Goal: Task Accomplishment & Management: Manage account settings

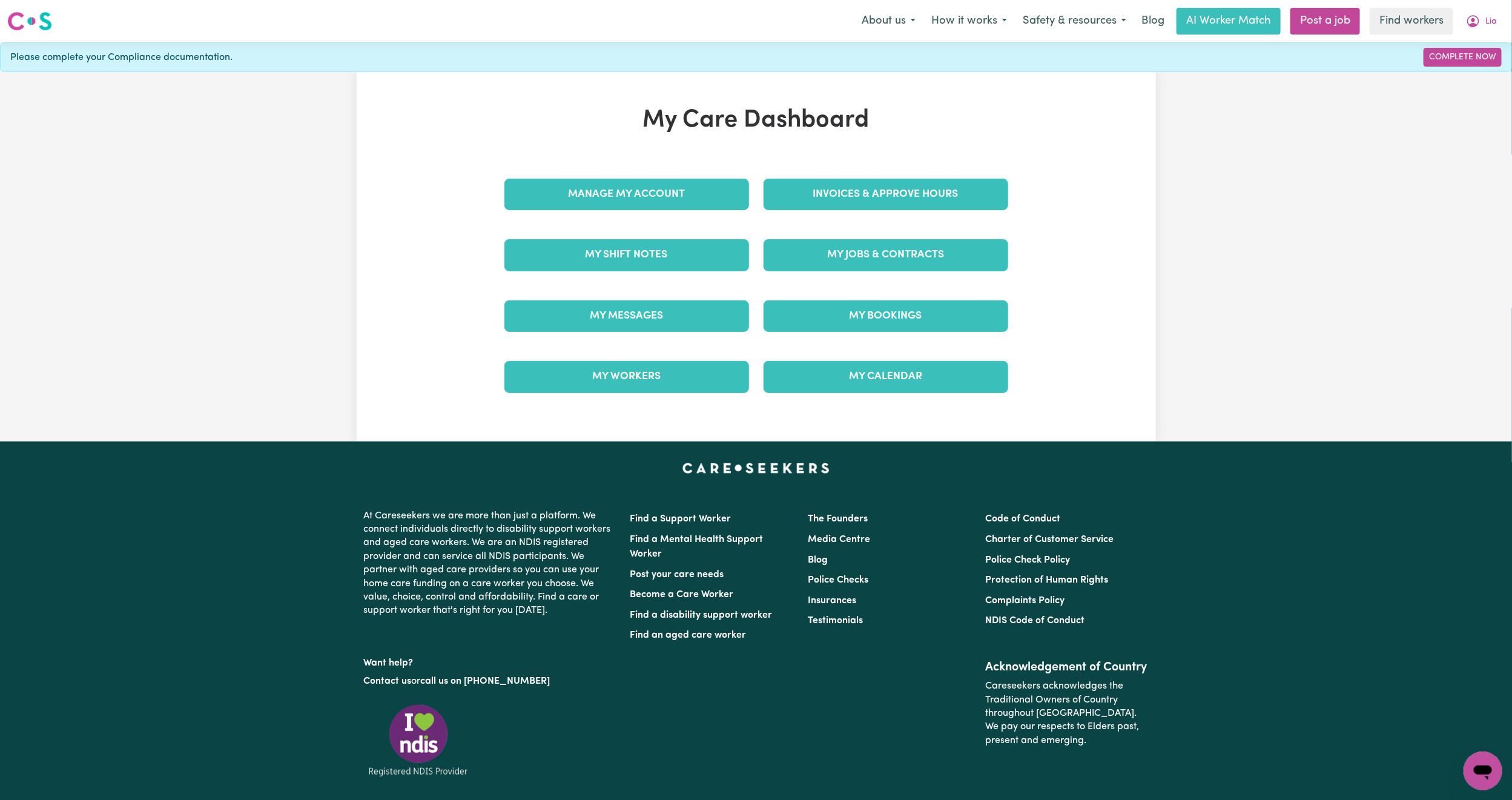
click at [610, 291] on div "My Messages" at bounding box center [627, 316] width 259 height 61
click at [611, 309] on link "My Messages" at bounding box center [627, 316] width 245 height 31
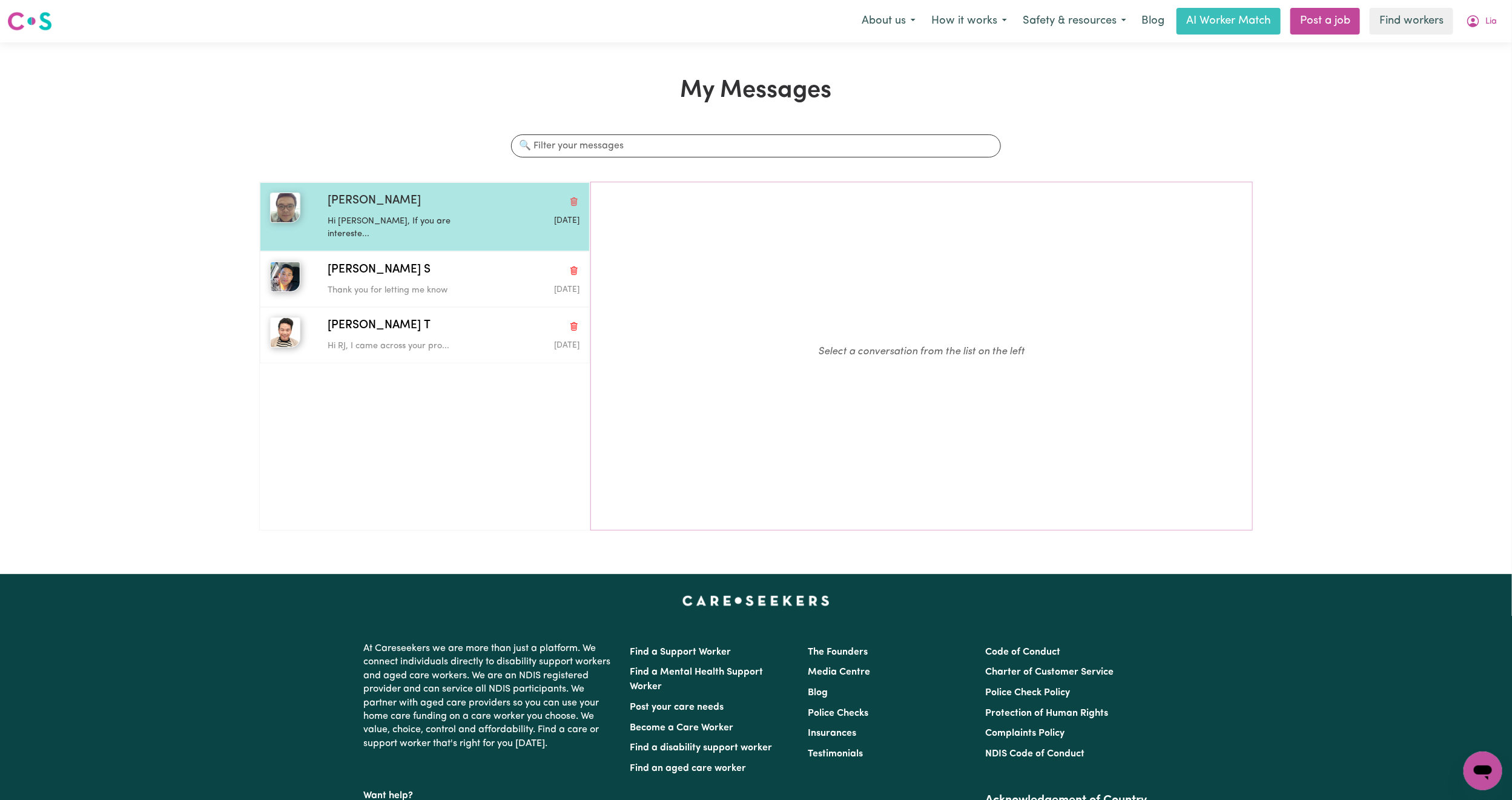
click at [487, 227] on p "Hi [PERSON_NAME], If you are intereste..." at bounding box center [412, 228] width 168 height 26
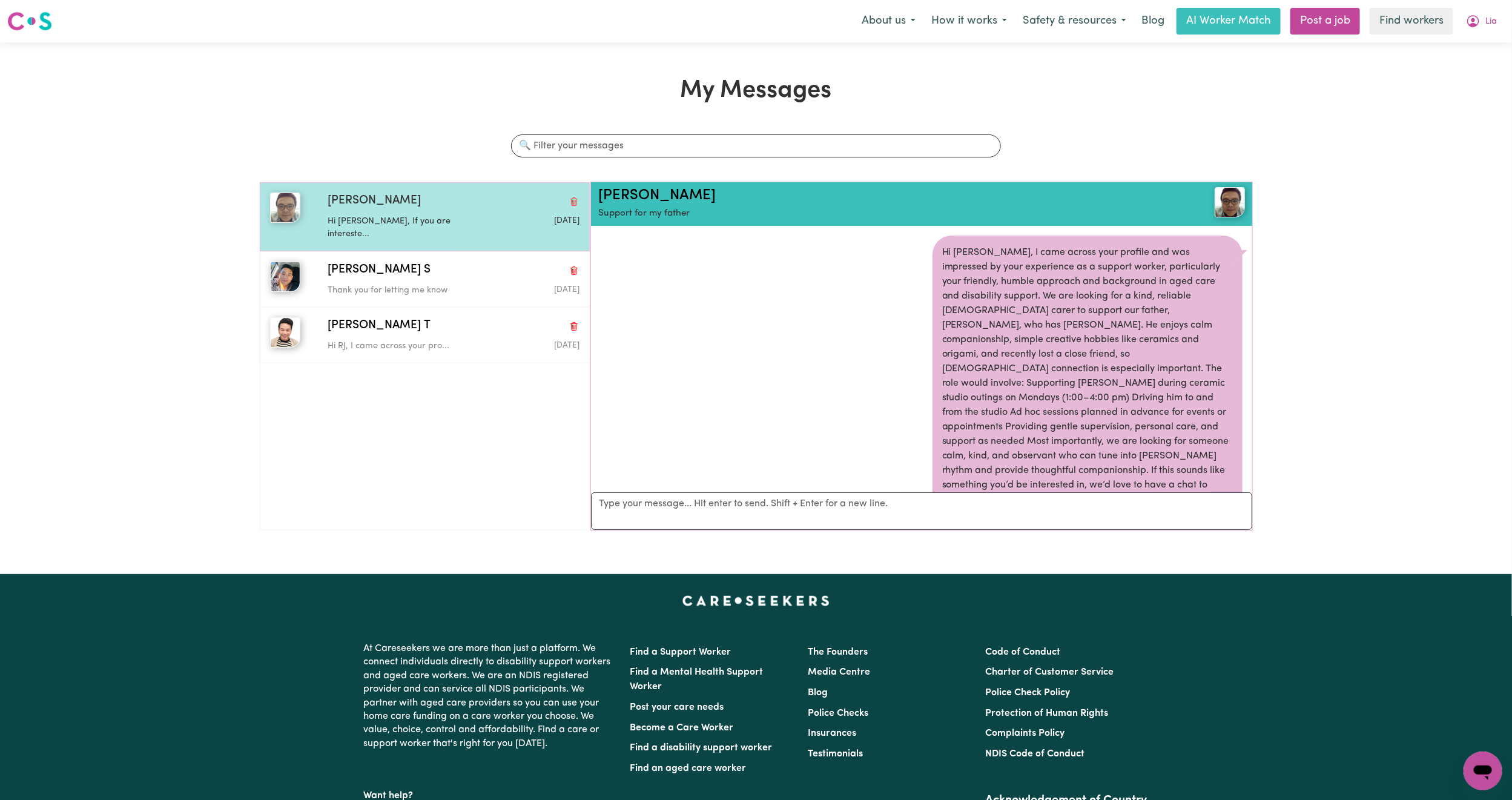
scroll to position [604, 0]
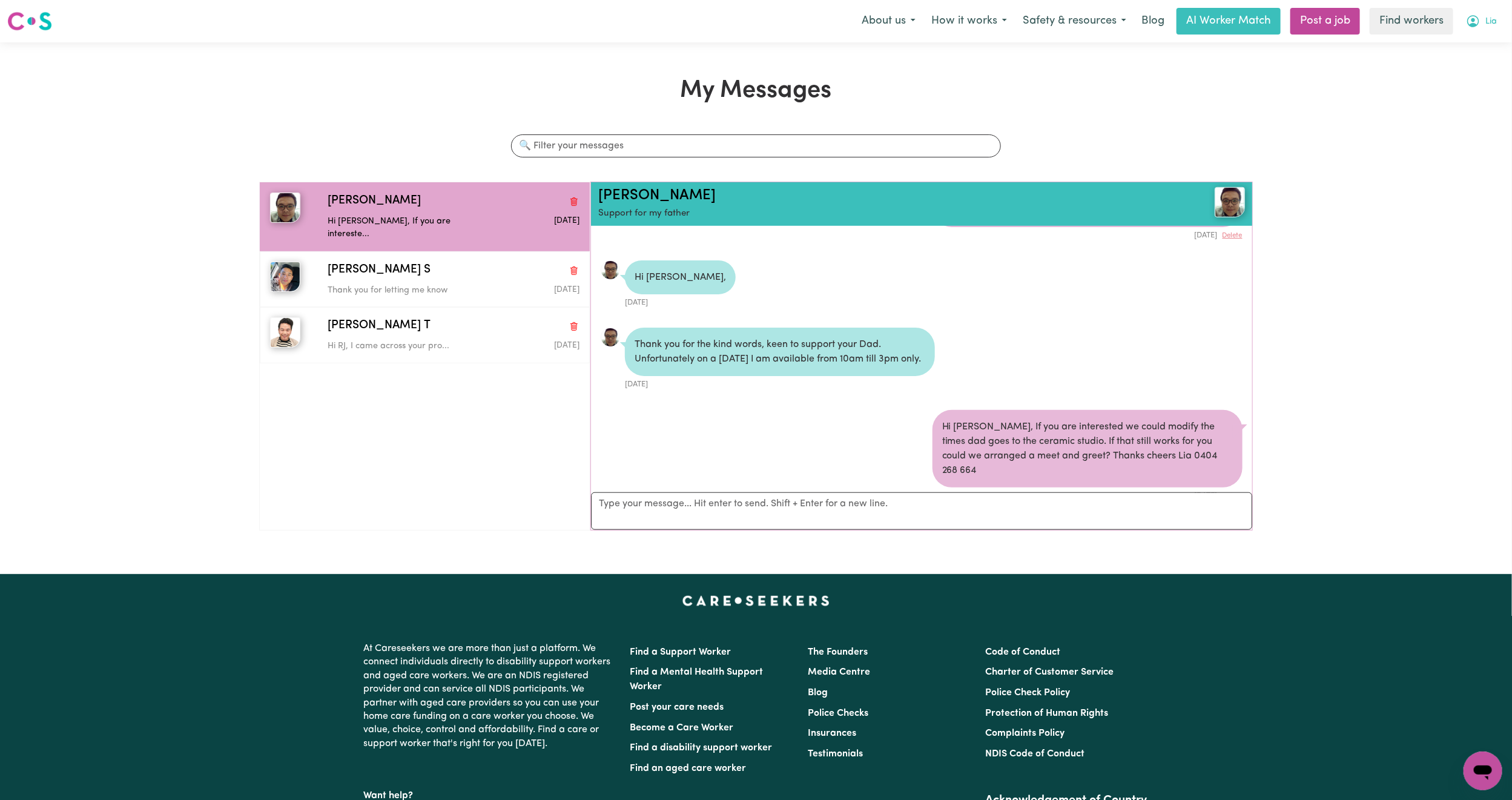
click at [1491, 8] on button "Lia" at bounding box center [1482, 21] width 47 height 26
click at [1461, 42] on link "My Dashboard" at bounding box center [1456, 47] width 96 height 23
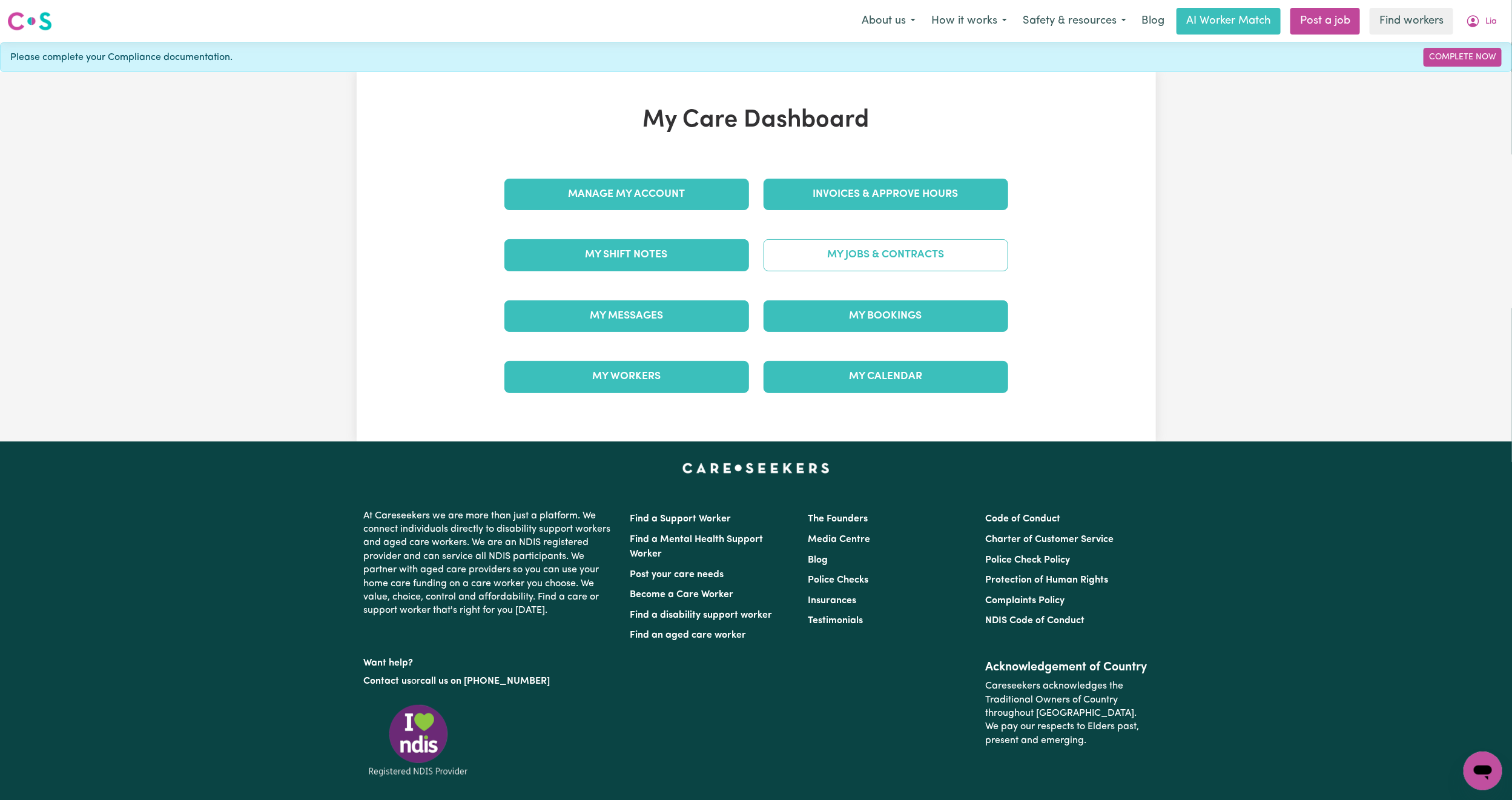
click at [821, 255] on link "My Jobs & Contracts" at bounding box center [885, 255] width 245 height 31
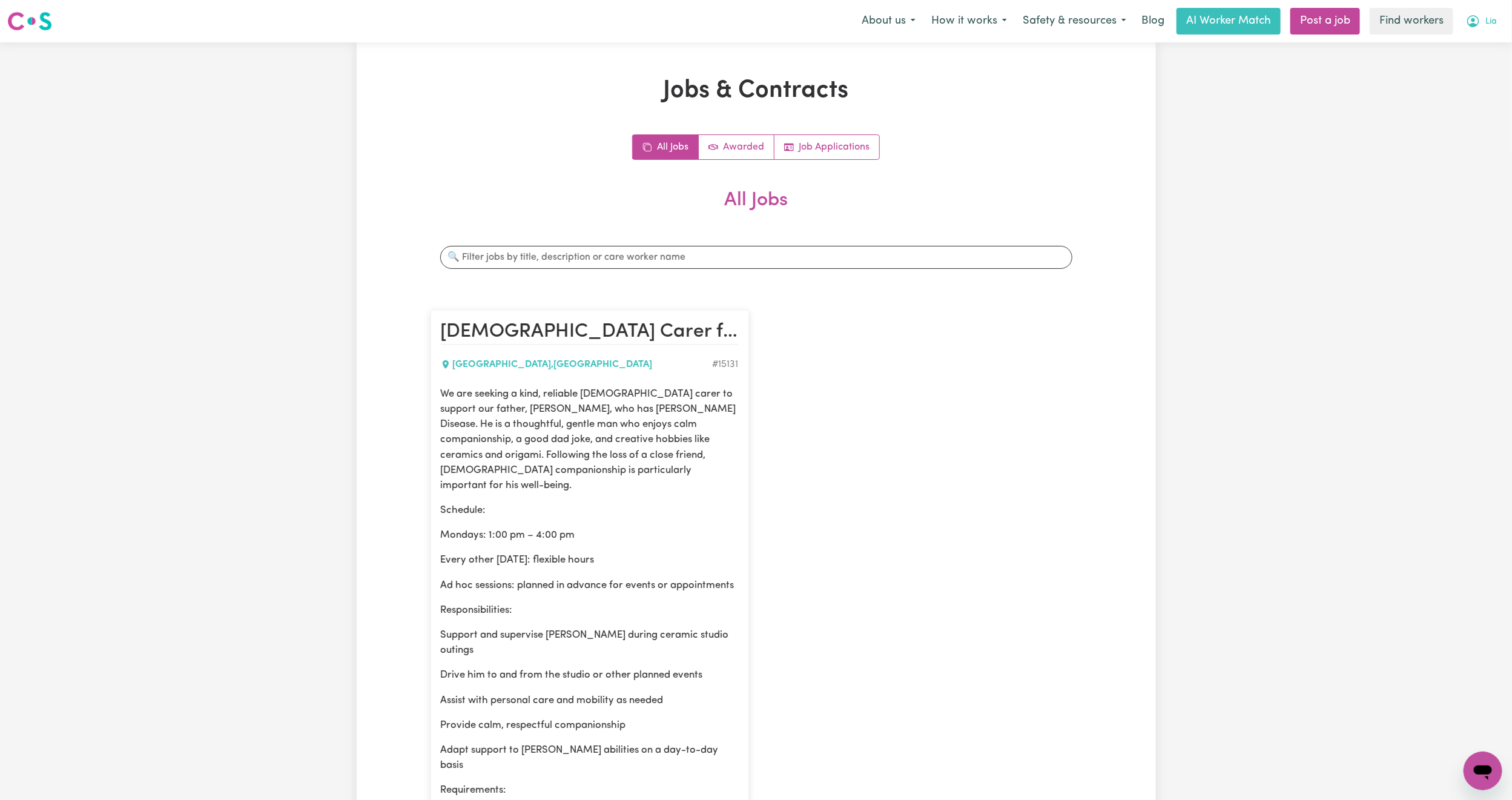
click at [1484, 22] on button "Lia" at bounding box center [1482, 21] width 47 height 26
click at [1467, 48] on link "My Dashboard" at bounding box center [1456, 47] width 96 height 23
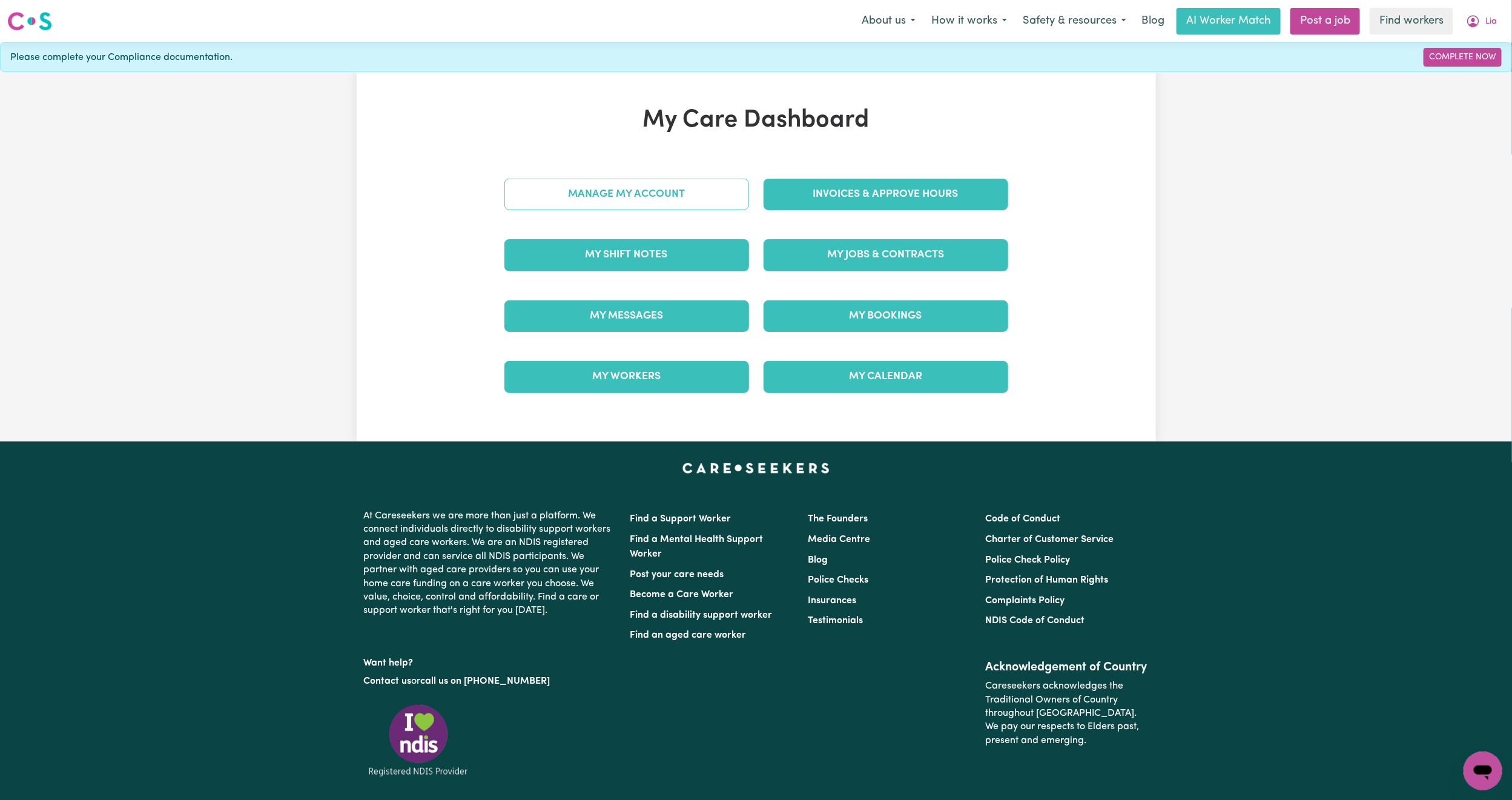
click at [571, 203] on link "Manage My Account" at bounding box center [627, 194] width 245 height 31
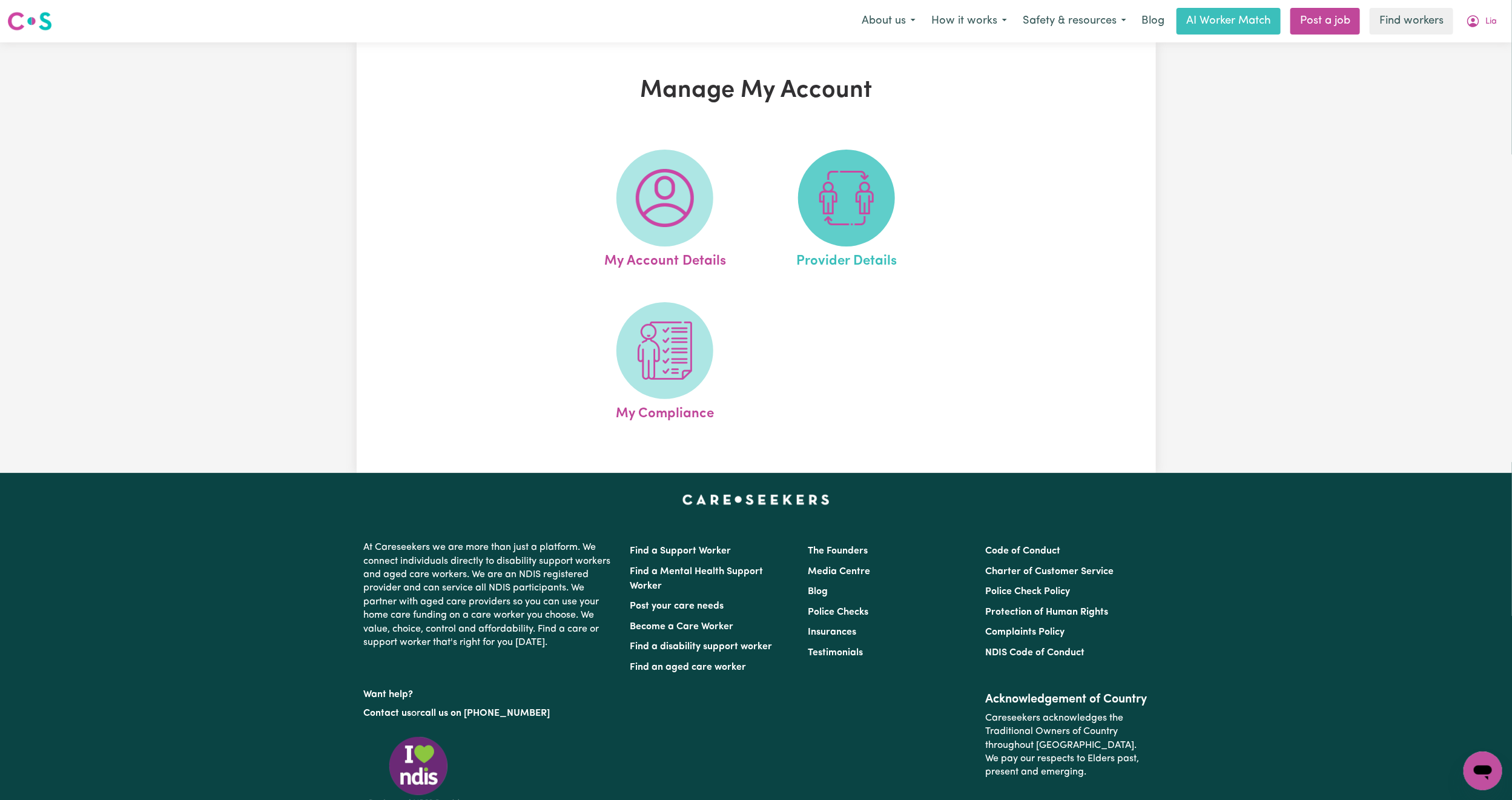
click at [873, 212] on img at bounding box center [847, 198] width 58 height 58
select select "AGED_HOME_CARE"
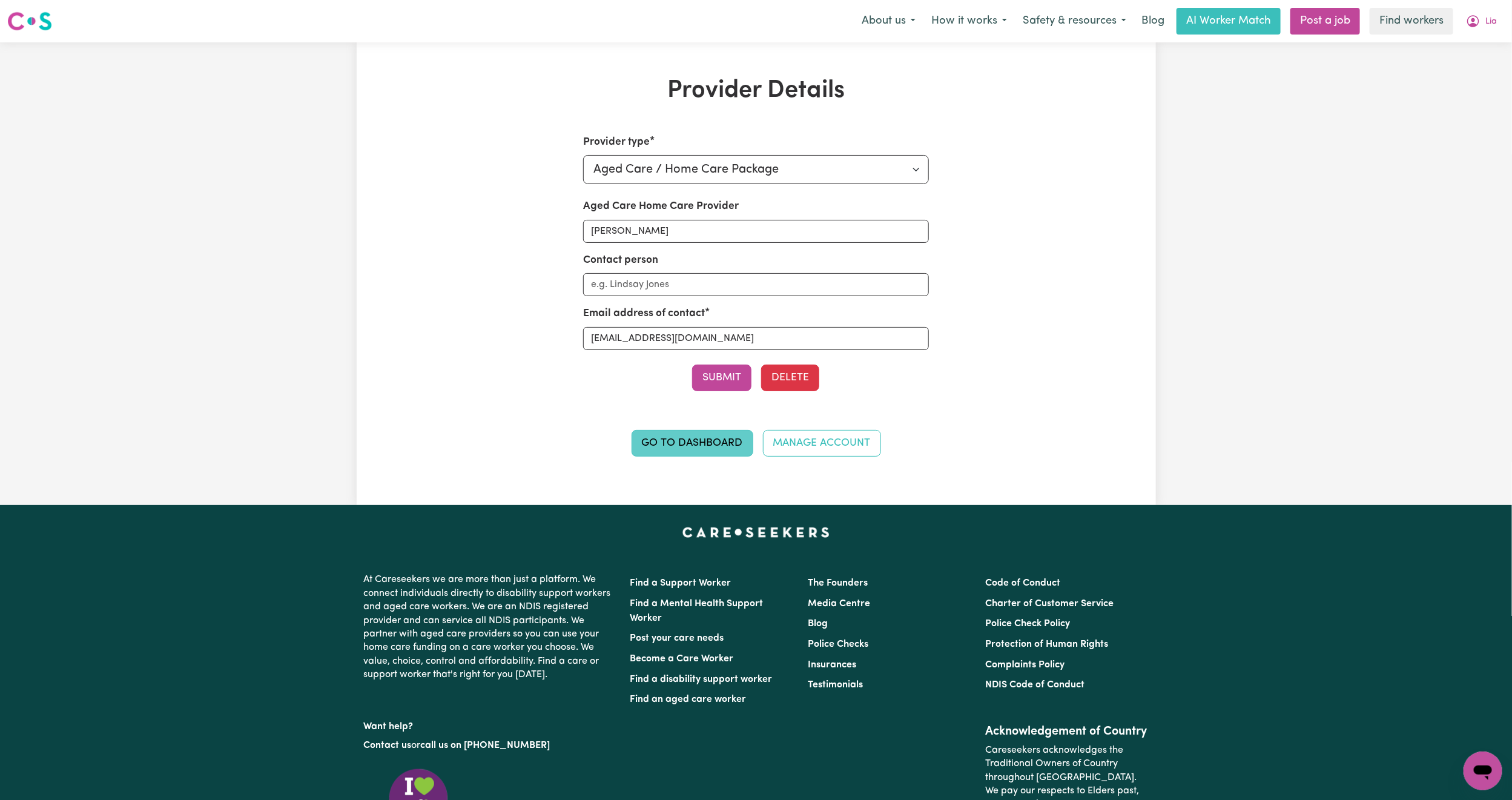
click at [721, 455] on link "Go to Dashboard" at bounding box center [693, 443] width 122 height 26
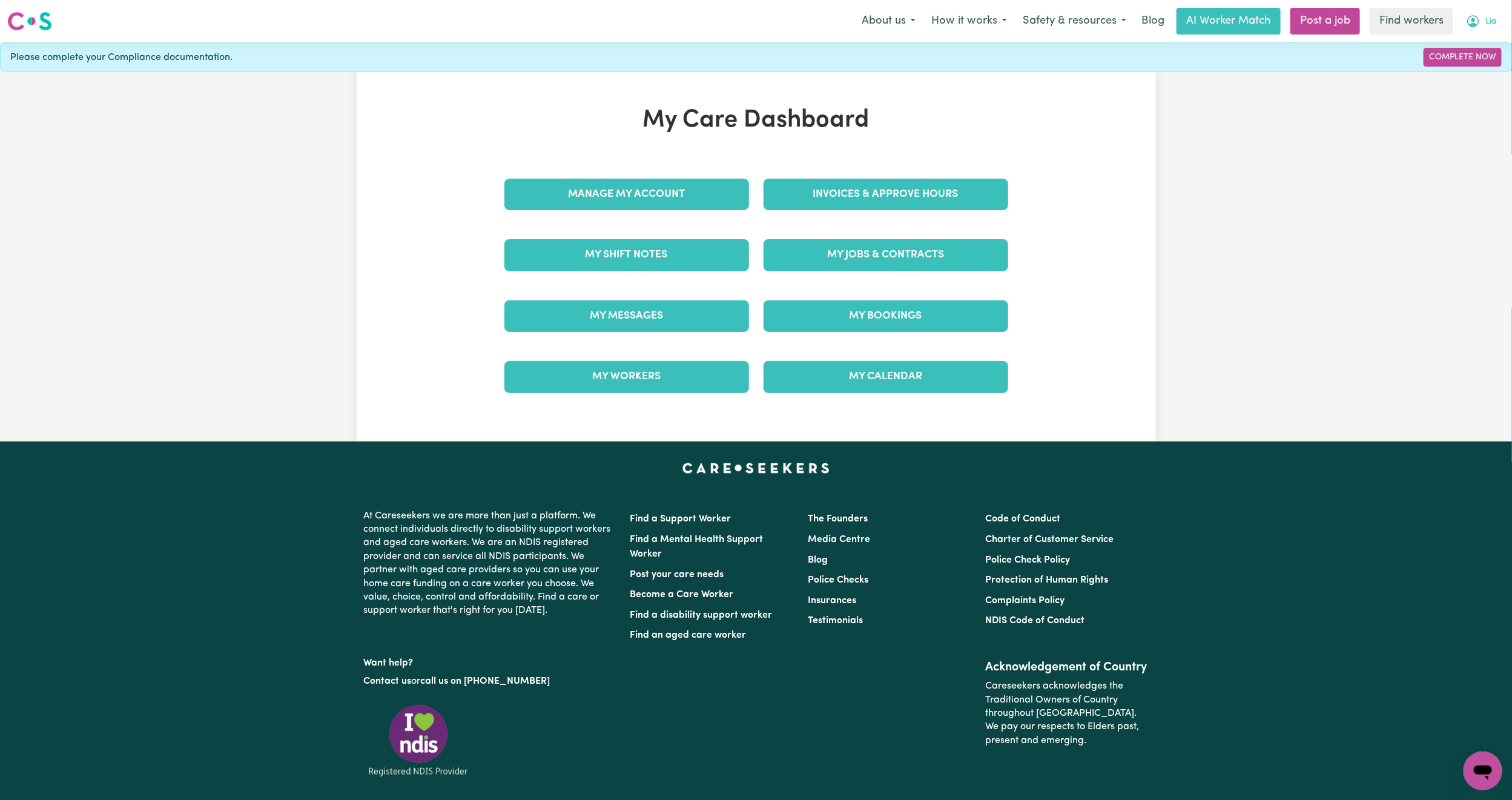
click at [1489, 26] on span "Lia" at bounding box center [1491, 21] width 12 height 13
click at [1431, 80] on link "Logout" at bounding box center [1456, 70] width 96 height 23
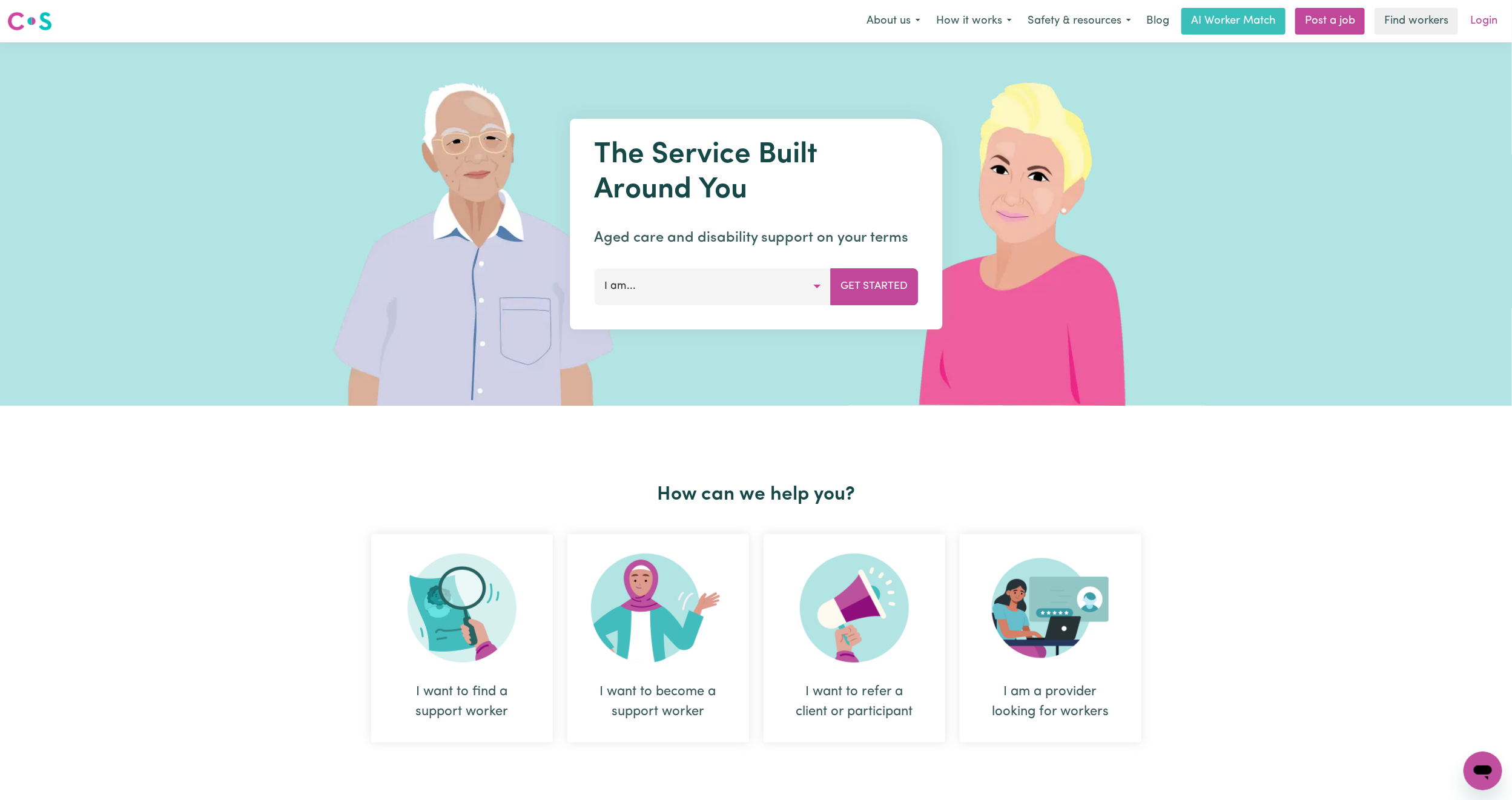
click at [1490, 13] on link "Login" at bounding box center [1484, 21] width 42 height 26
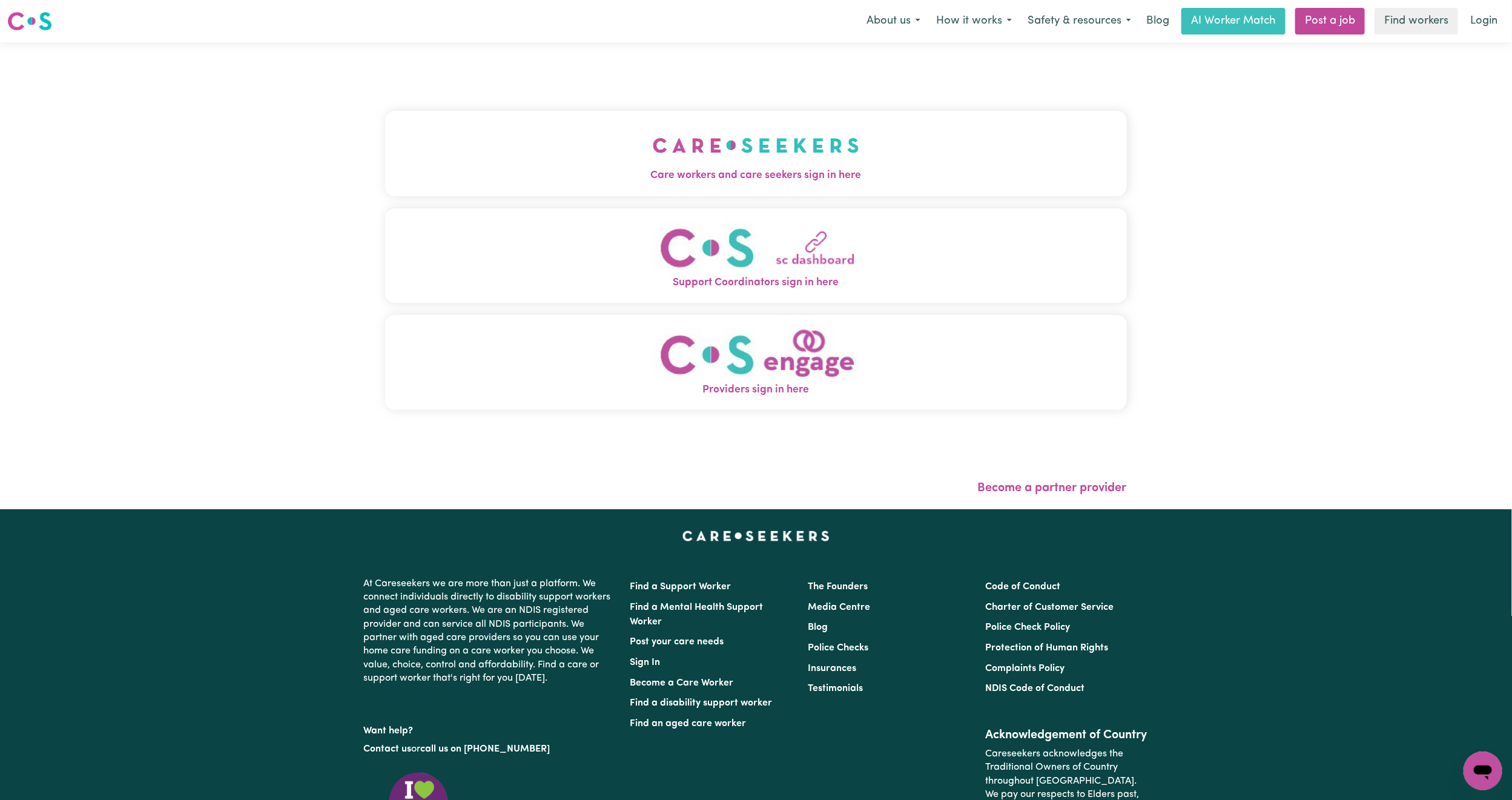
click at [600, 171] on span "Care workers and care seekers sign in here" at bounding box center [756, 175] width 742 height 16
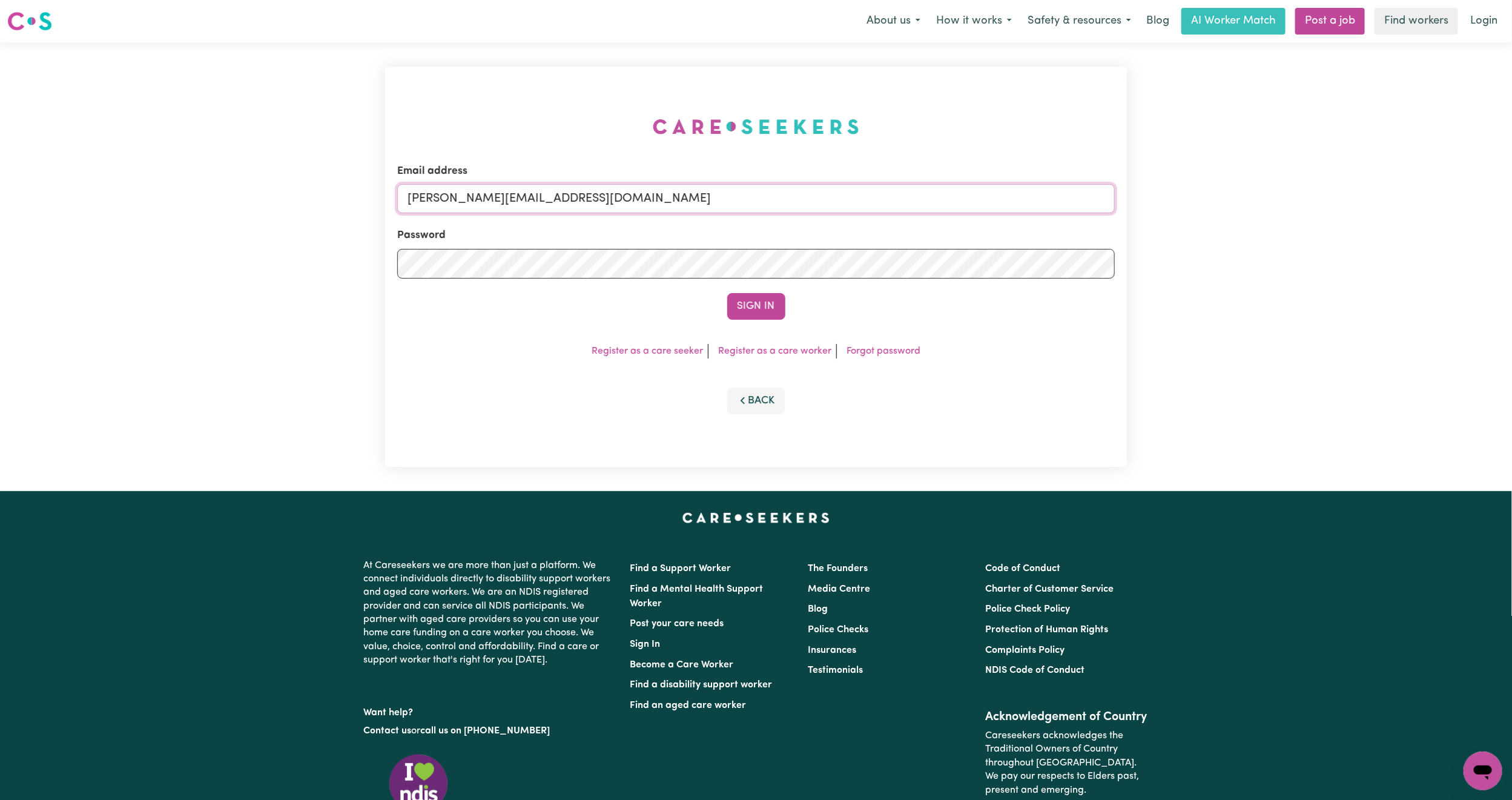
click at [589, 208] on input "[PERSON_NAME][EMAIL_ADDRESS][DOMAIN_NAME]" at bounding box center [755, 199] width 717 height 29
drag, startPoint x: 470, startPoint y: 200, endPoint x: 838, endPoint y: 226, distance: 368.9
click at [838, 226] on form "Email address [EMAIL_ADDRESS][PERSON_NAME][DOMAIN_NAME] Password Sign In" at bounding box center [755, 242] width 717 height 157
type input "[EMAIL_ADDRESS][DOMAIN_NAME]"
click at [756, 310] on button "Sign In" at bounding box center [756, 306] width 58 height 26
